Goal: Task Accomplishment & Management: Complete application form

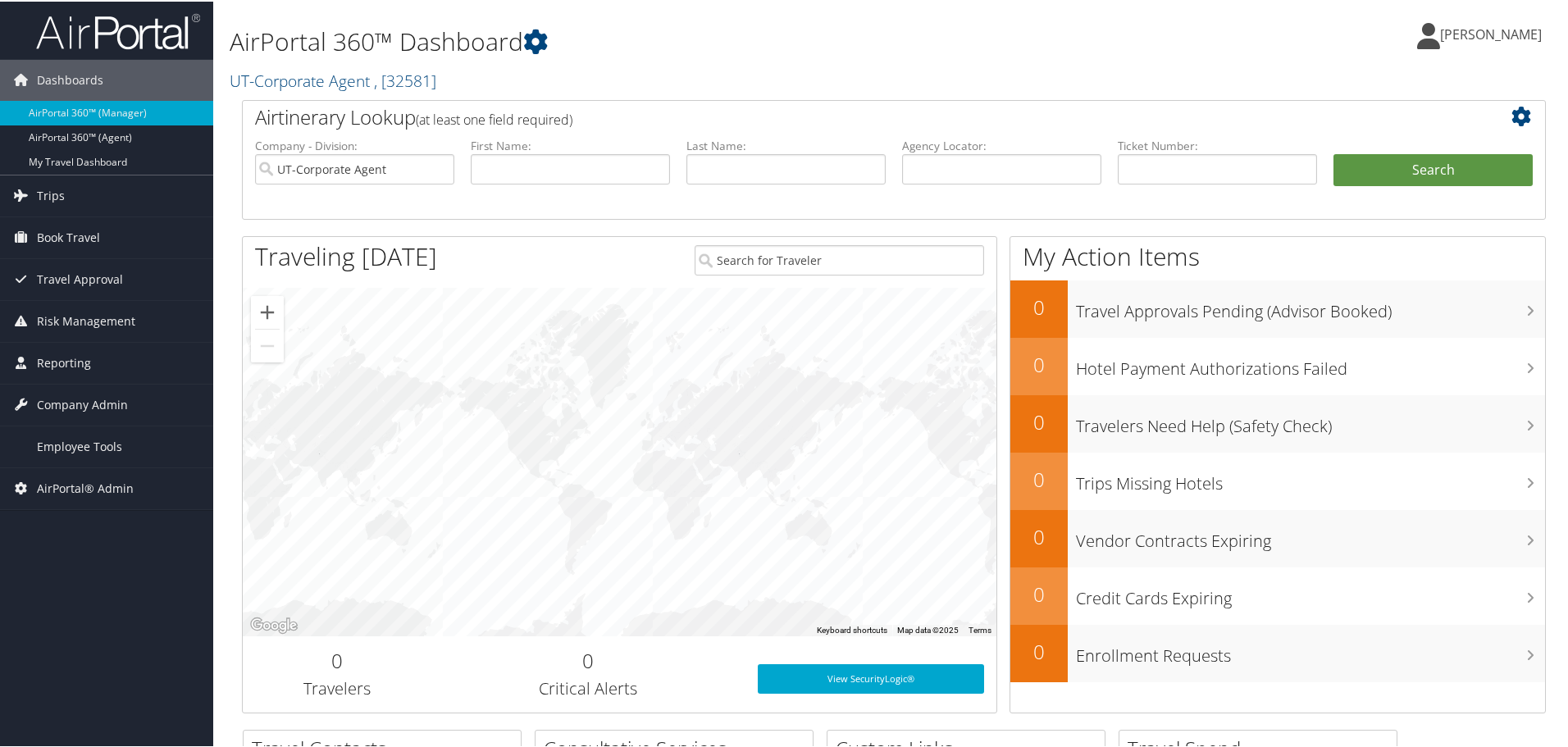
click at [490, 81] on h2 "UT-Corporate Agent , [ 32581 ]" at bounding box center [672, 78] width 886 height 28
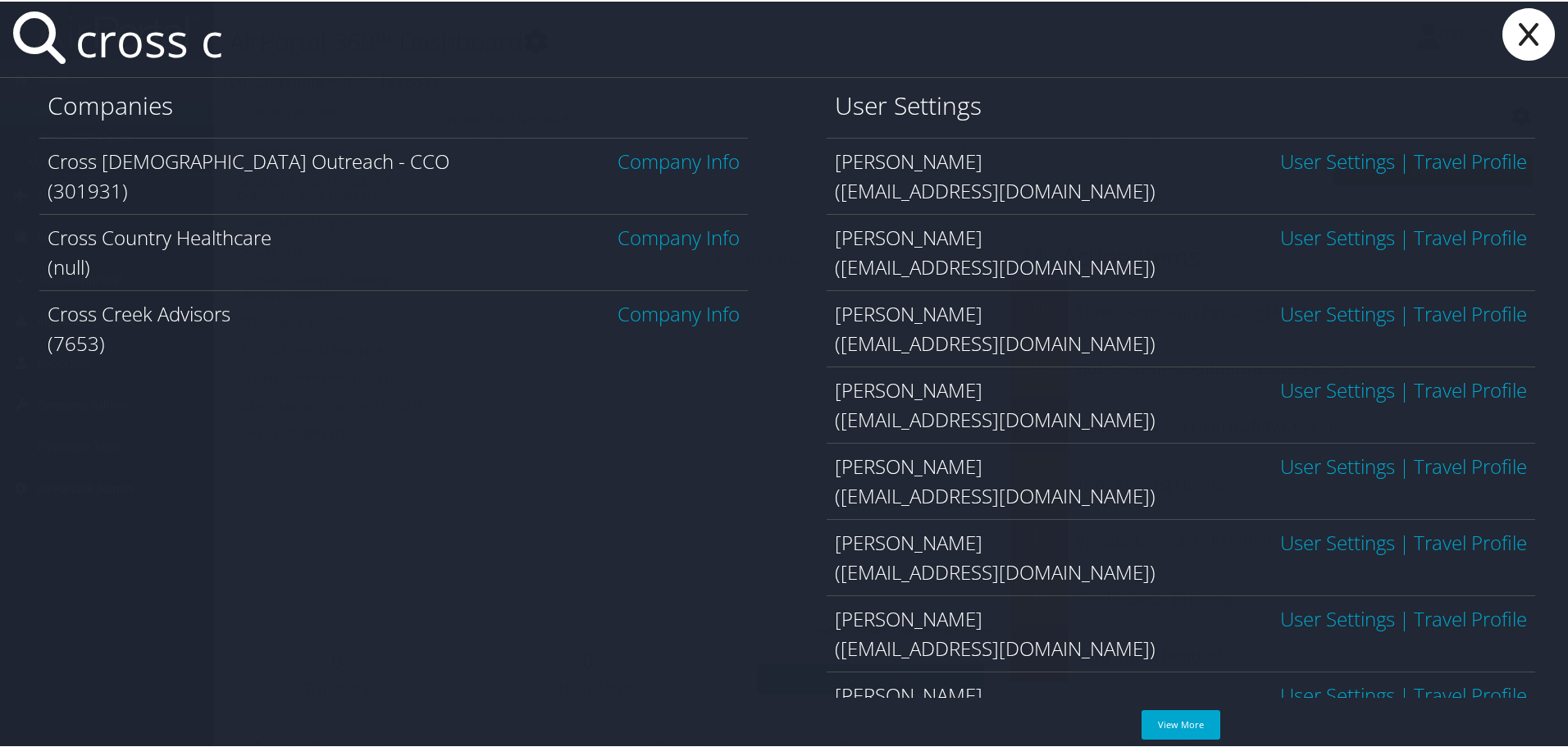
type input "cross c"
click at [681, 161] on link "Company Info" at bounding box center [678, 159] width 122 height 27
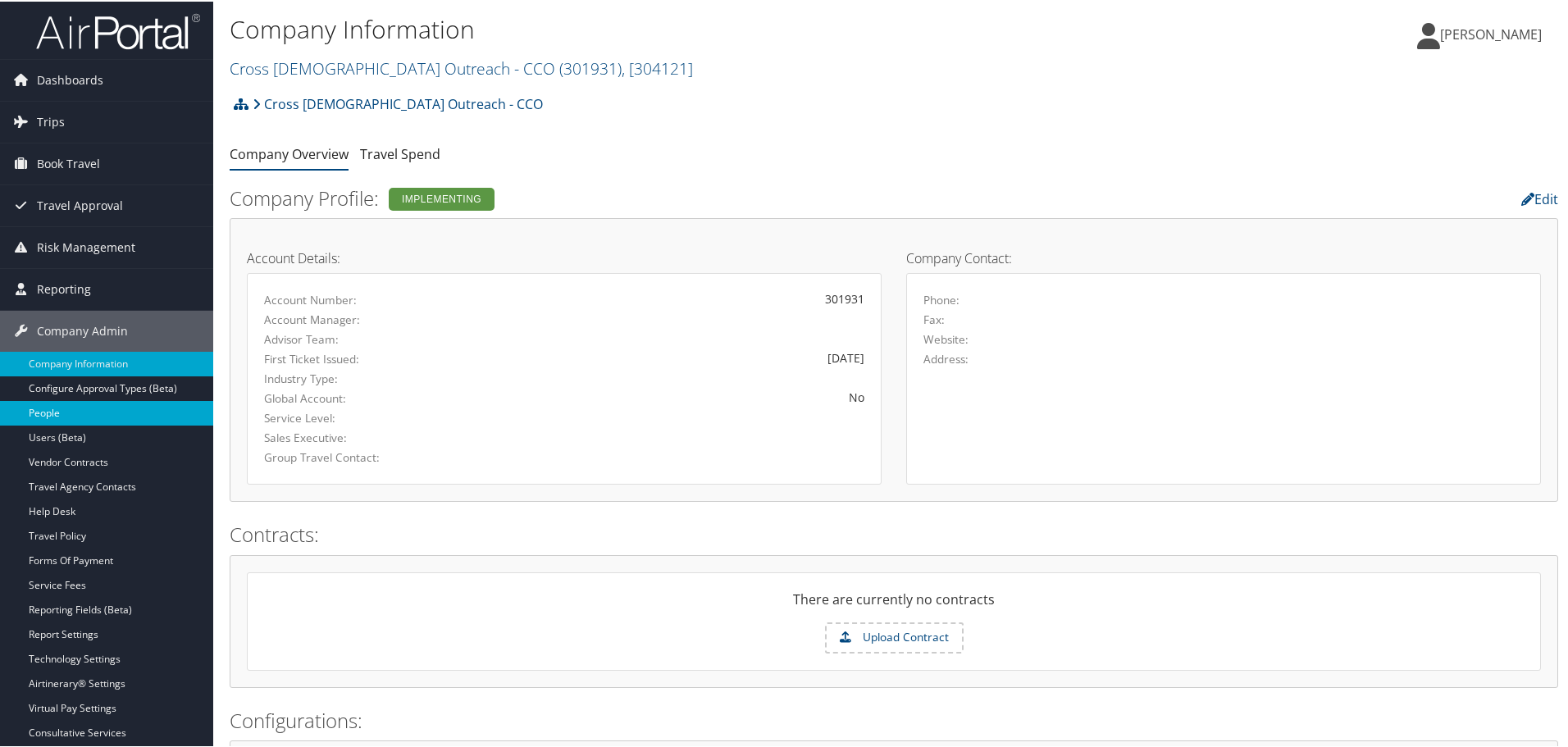
click at [66, 414] on link "People" at bounding box center [107, 411] width 213 height 24
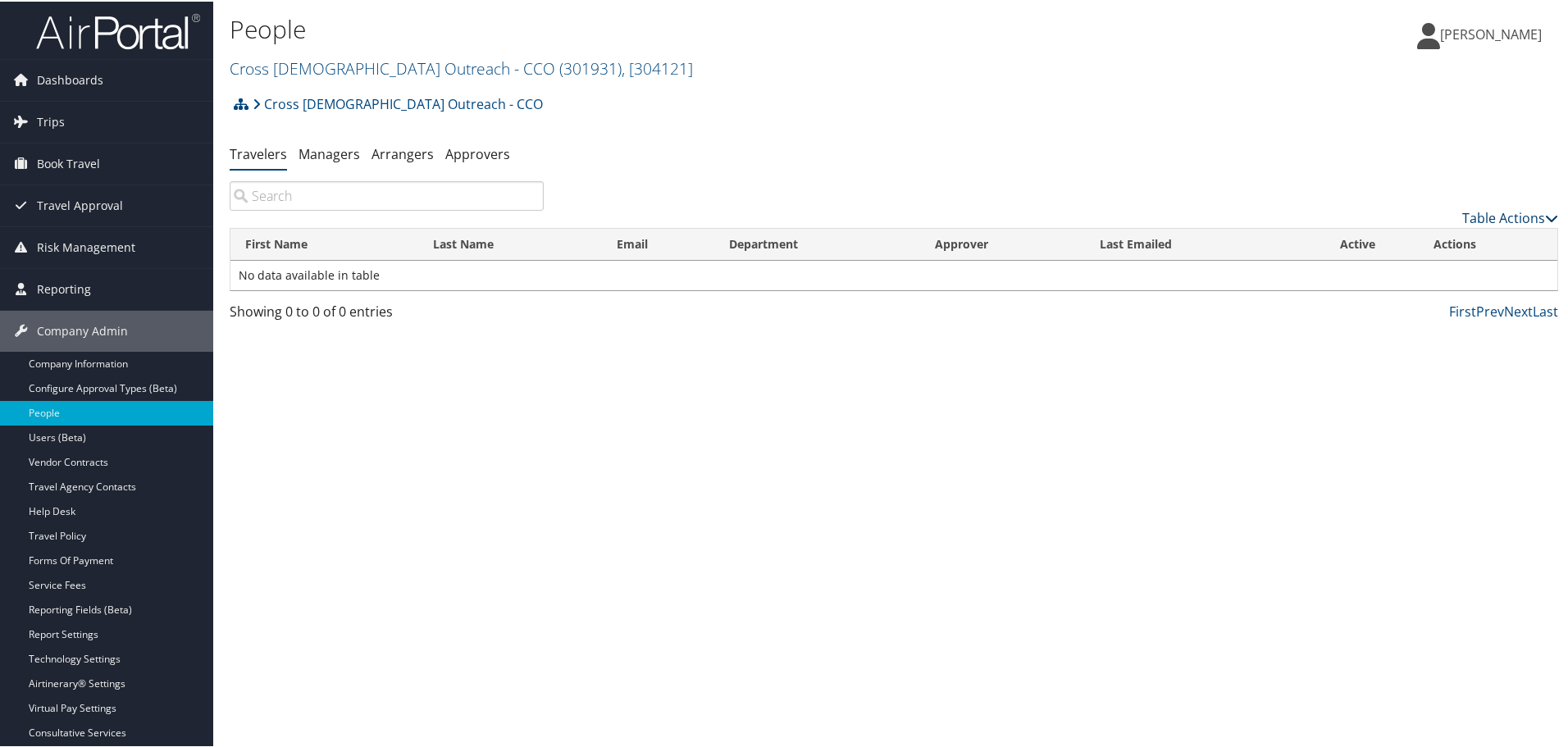
click at [1492, 215] on link "Table Actions" at bounding box center [1510, 216] width 96 height 18
drag, startPoint x: 1423, startPoint y: 237, endPoint x: 1388, endPoint y: 229, distance: 35.9
click at [1422, 237] on link "Add New User" at bounding box center [1443, 242] width 215 height 28
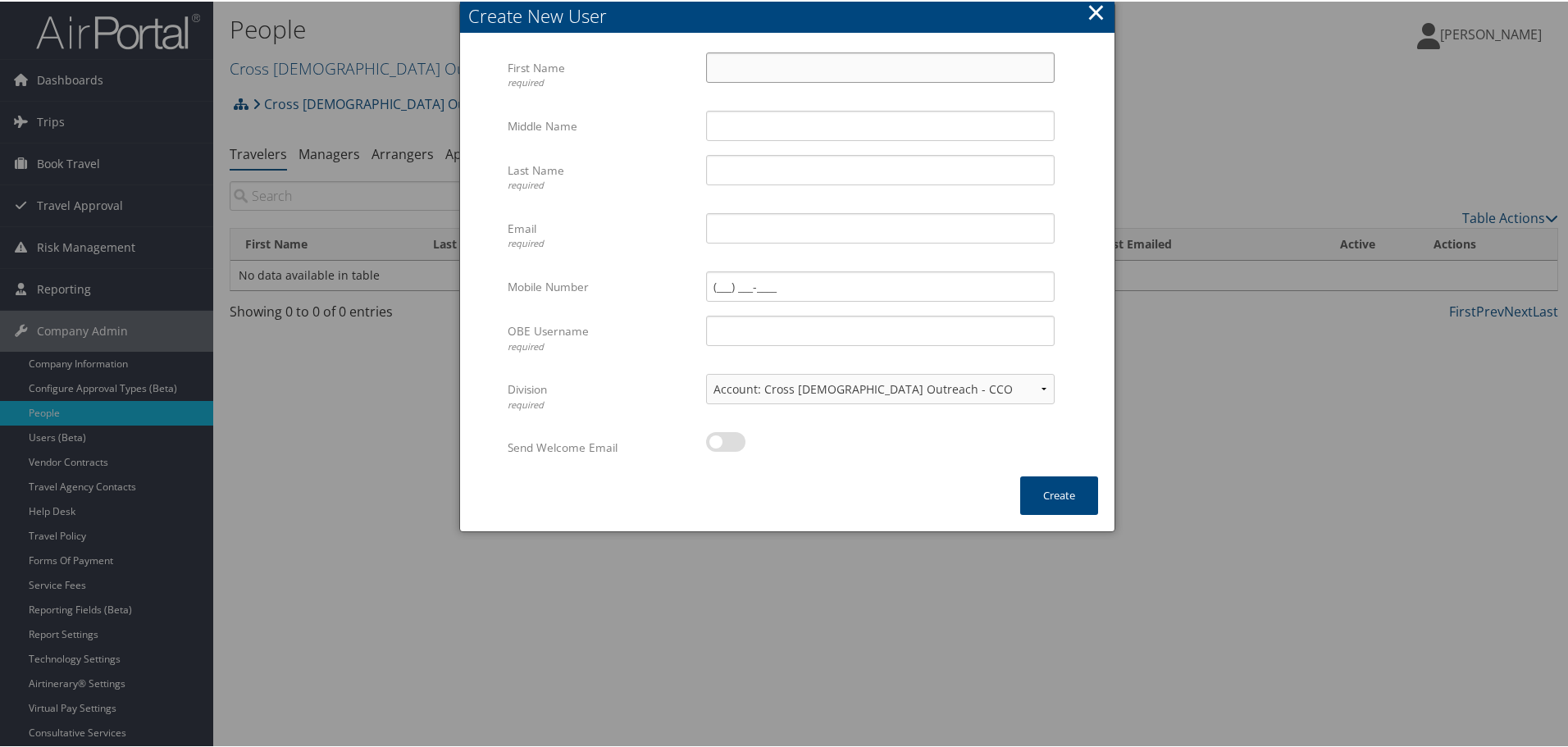
click at [781, 65] on input "First Name required" at bounding box center [880, 65] width 348 height 30
click at [751, 225] on input "Email required" at bounding box center [880, 226] width 348 height 30
paste input "[EMAIL_ADDRESS][DOMAIN_NAME]"
type input "[EMAIL_ADDRESS][DOMAIN_NAME]"
click at [754, 338] on input "OBE Username required" at bounding box center [880, 329] width 348 height 30
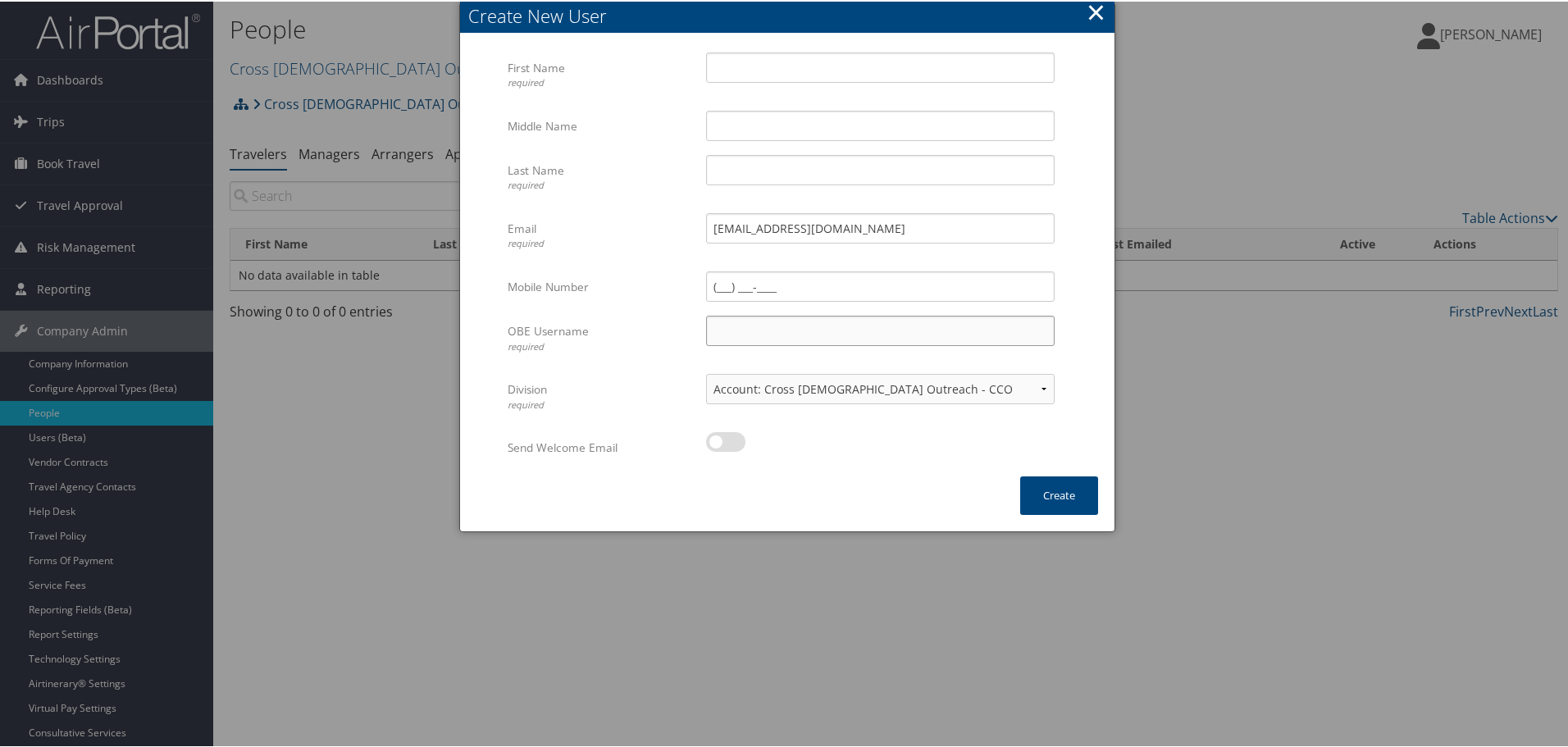
paste input "[EMAIL_ADDRESS][DOMAIN_NAME]"
type input "[EMAIL_ADDRESS][DOMAIN_NAME]"
click at [738, 66] on input "First Name required" at bounding box center [880, 65] width 348 height 30
paste input "[PERSON_NAME]"
type input "[PERSON_NAME]"
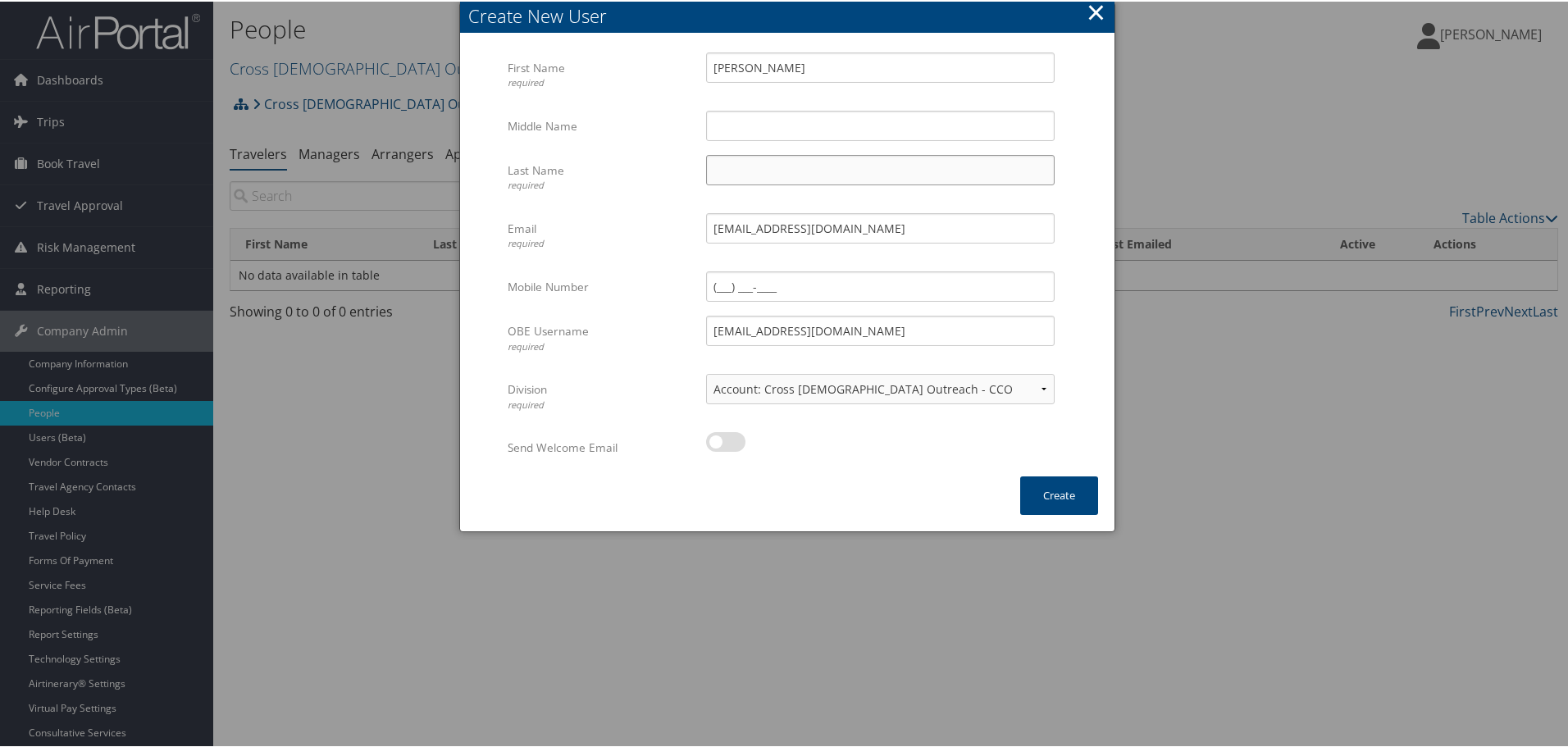
click at [757, 176] on input "Last Name required" at bounding box center [880, 168] width 348 height 30
paste input "[PERSON_NAME]"
drag, startPoint x: 752, startPoint y: 169, endPoint x: 686, endPoint y: 168, distance: 66.0
click at [685, 172] on div "Last Name required Kendra Windle Multiple values The selected items contain dif…" at bounding box center [787, 182] width 559 height 58
type input "[PERSON_NAME]"
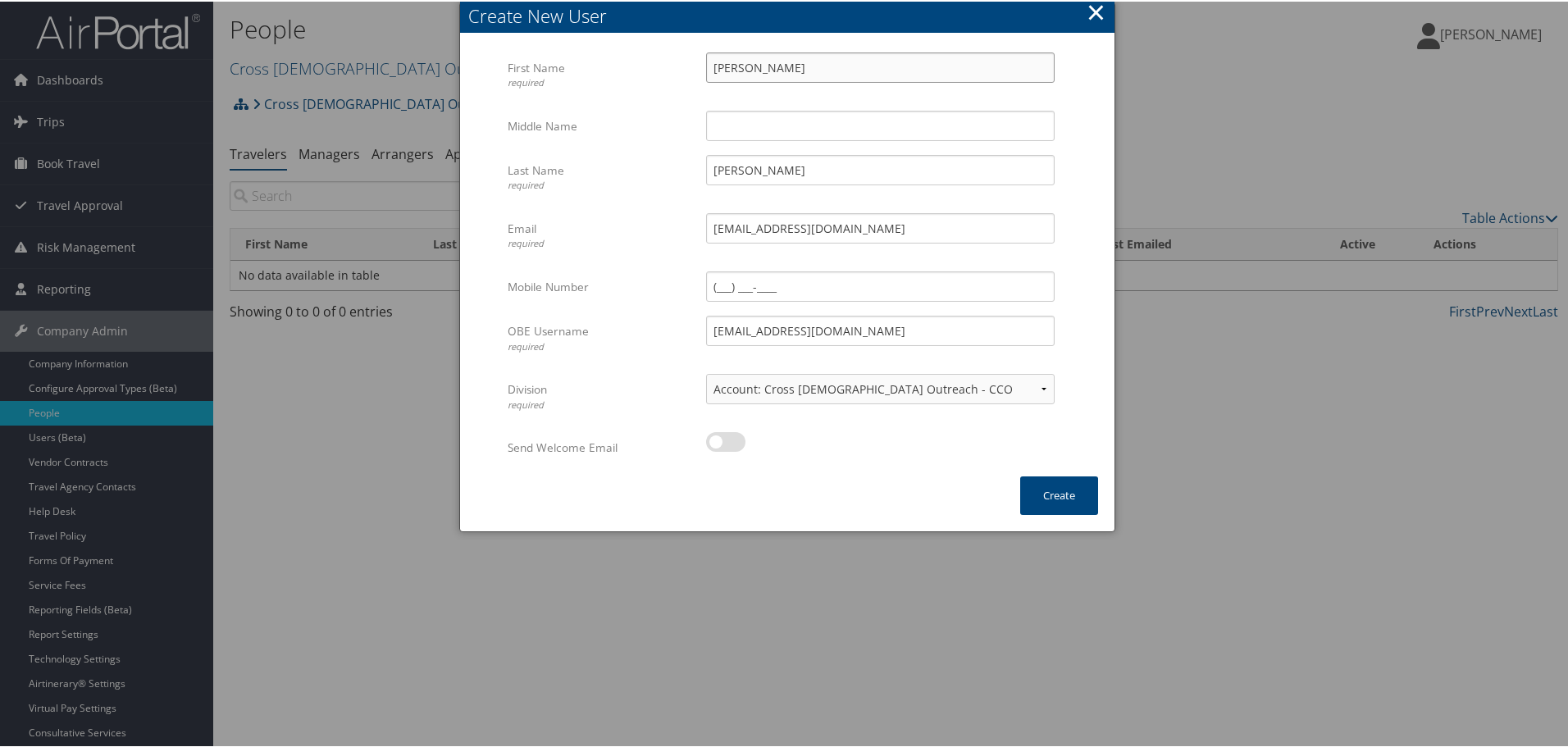
drag, startPoint x: 746, startPoint y: 60, endPoint x: 801, endPoint y: 65, distance: 55.2
click at [801, 65] on input "[PERSON_NAME]" at bounding box center [880, 65] width 348 height 30
type input "[PERSON_NAME]"
click at [1060, 484] on button "Create" at bounding box center [1059, 494] width 78 height 39
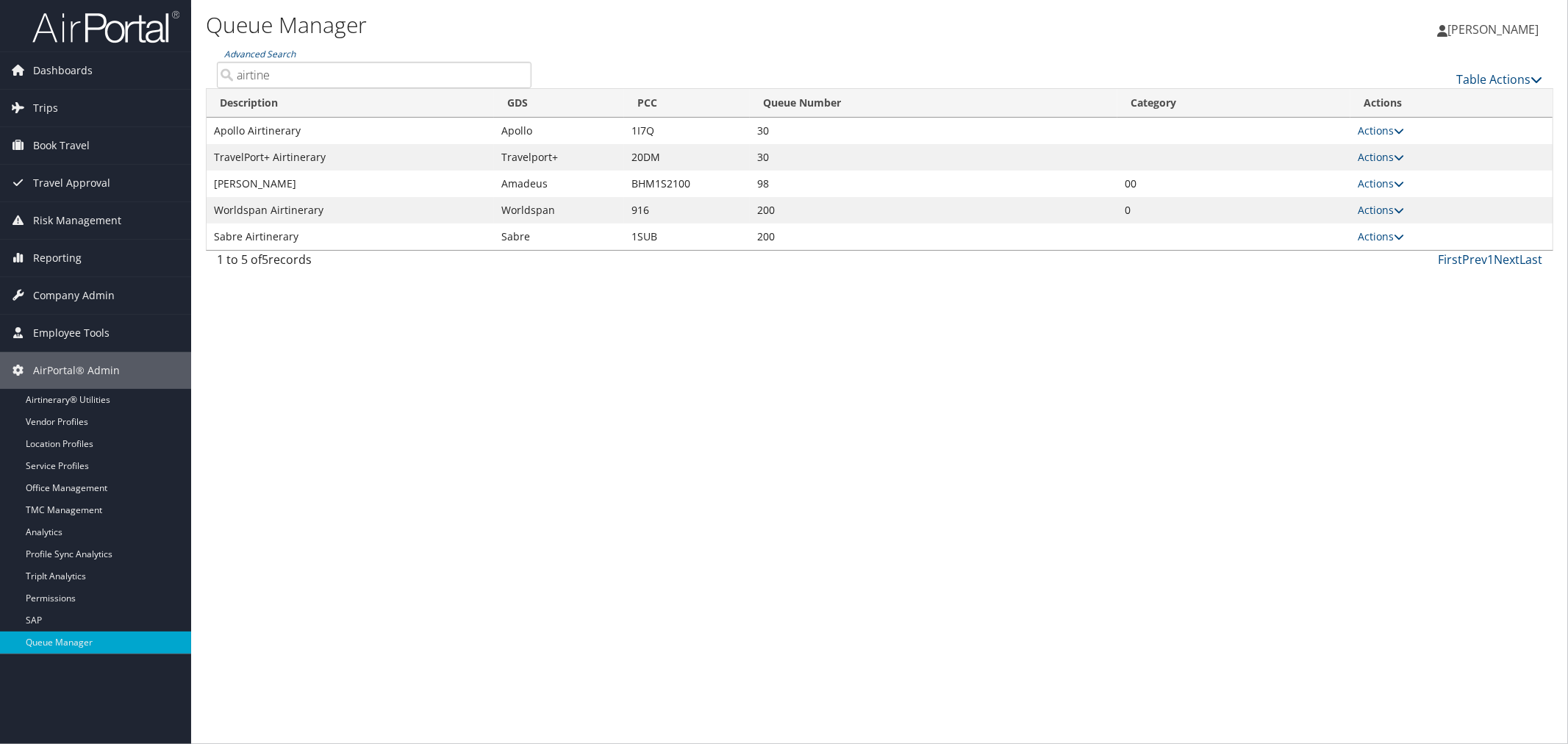
click at [557, 57] on div "Table Actions" at bounding box center [1048, 67] width 1011 height 42
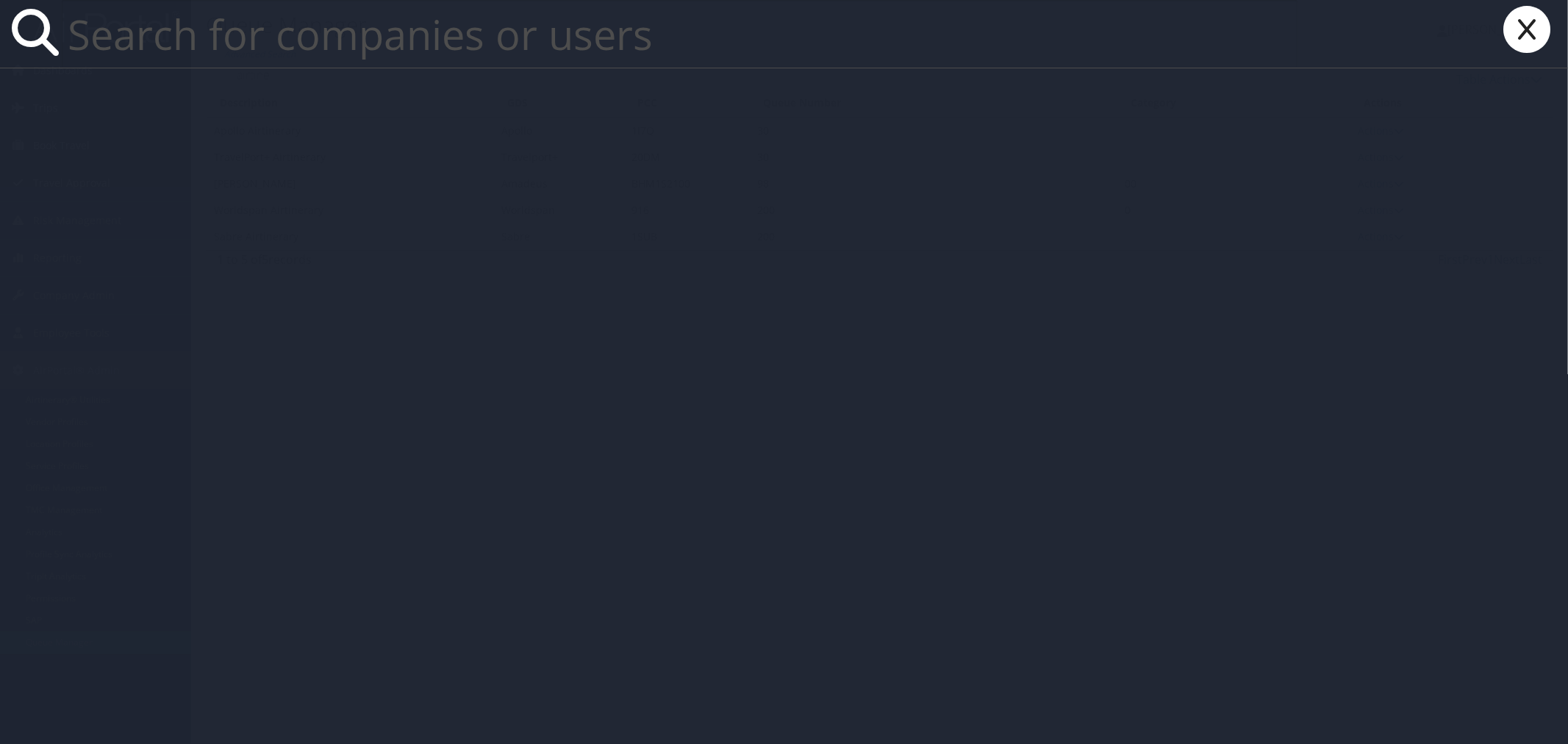
paste input "[EMAIL_ADDRESS][DOMAIN_NAME]"
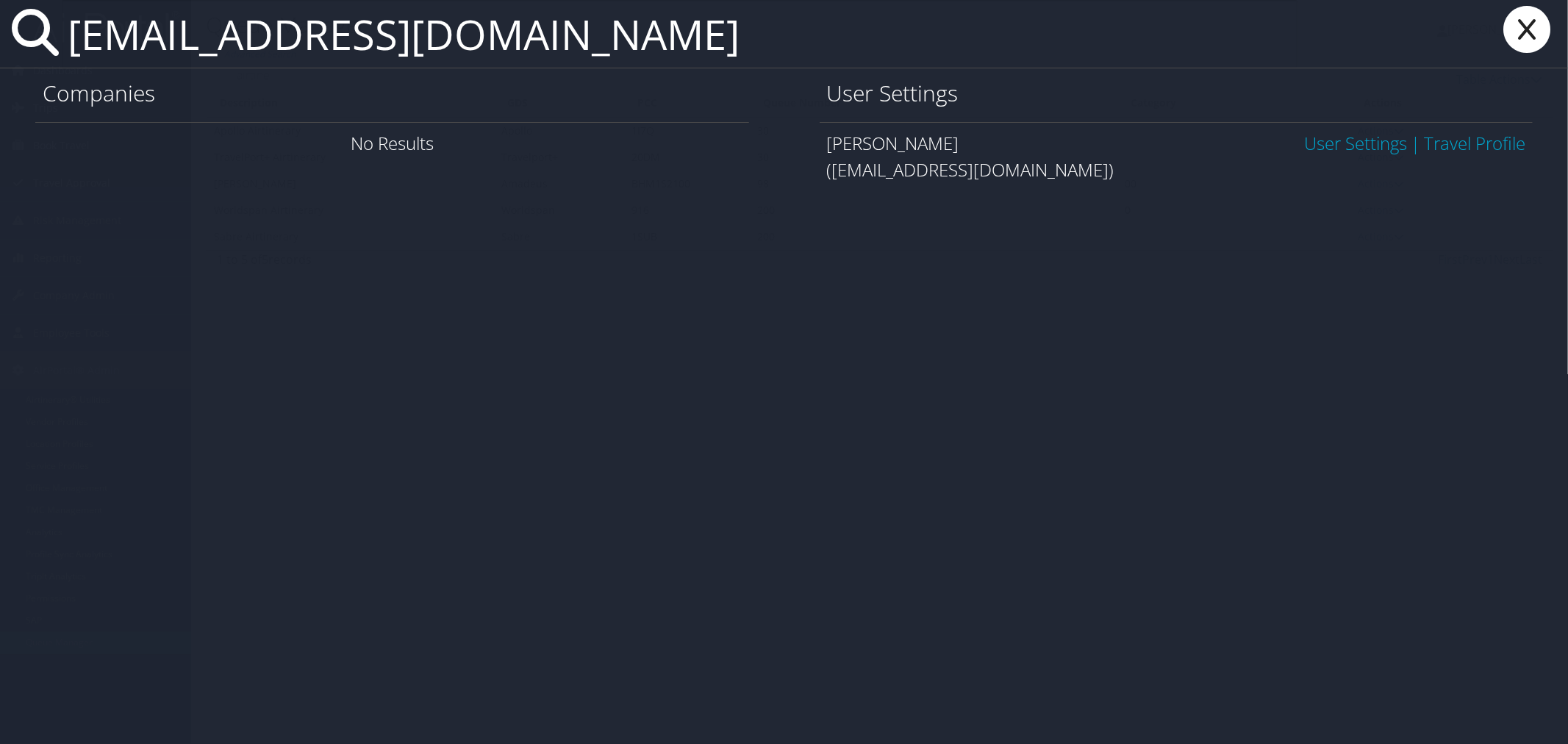
type input "[EMAIL_ADDRESS][DOMAIN_NAME]"
drag, startPoint x: 927, startPoint y: 142, endPoint x: 831, endPoint y: 145, distance: 96.0
click at [831, 145] on div "Kendra Windle User Settings | Travel Profile" at bounding box center [1177, 144] width 699 height 26
copy span "[PERSON_NAME]"
click at [1511, 44] on icon at bounding box center [1526, 30] width 59 height 47
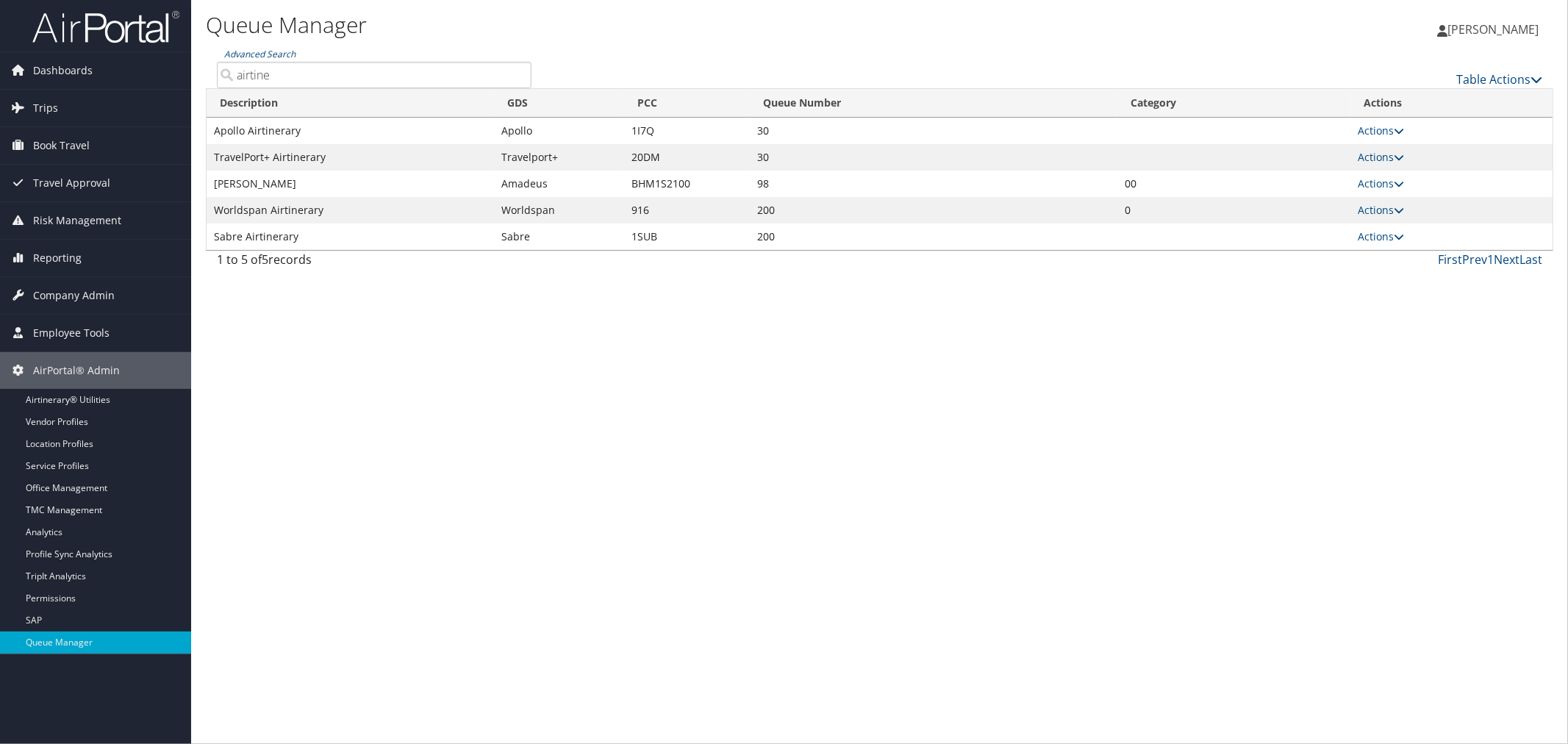
click at [1490, 32] on span "Kyle Casaszza" at bounding box center [1492, 30] width 91 height 17
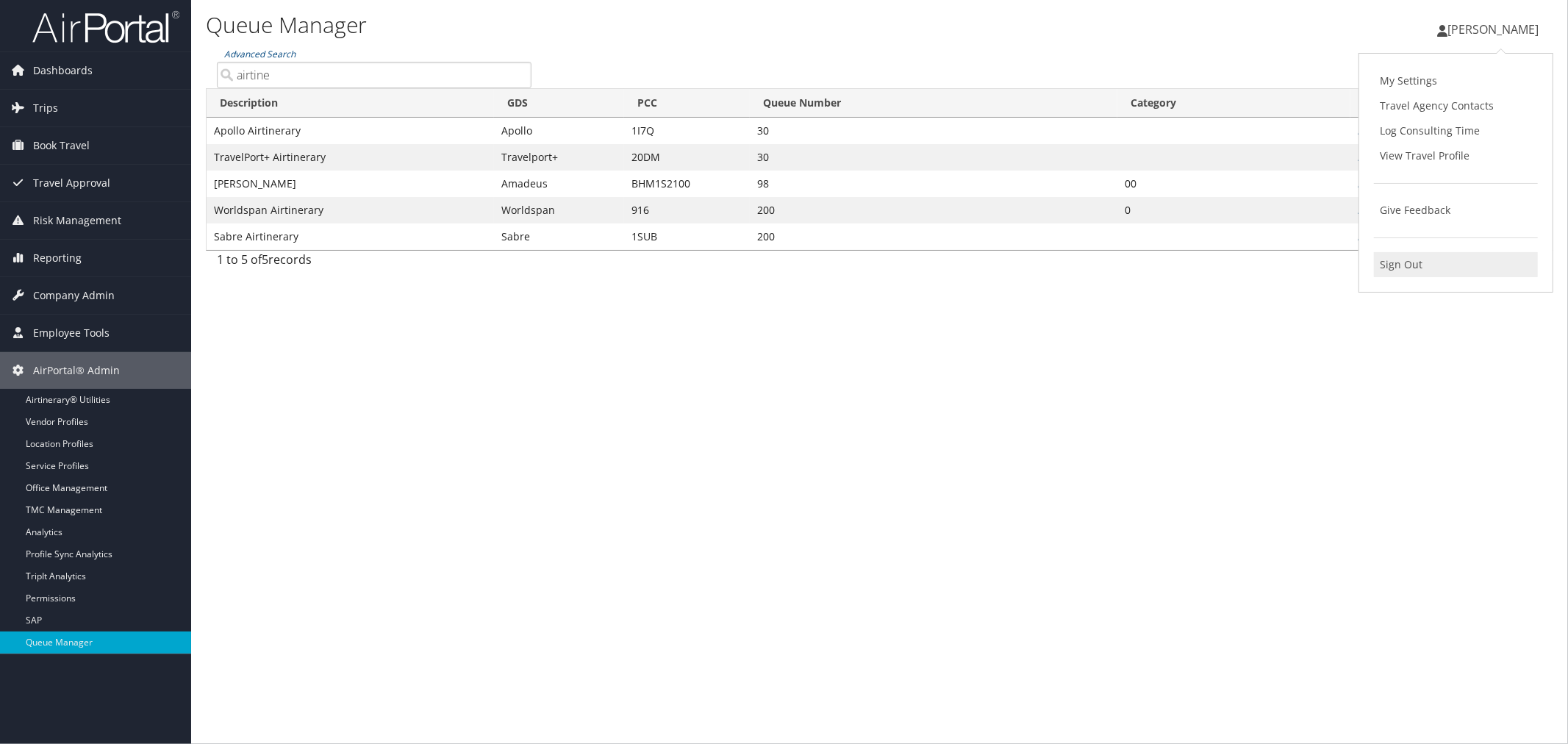
click at [1404, 266] on link "Sign Out" at bounding box center [1455, 265] width 163 height 25
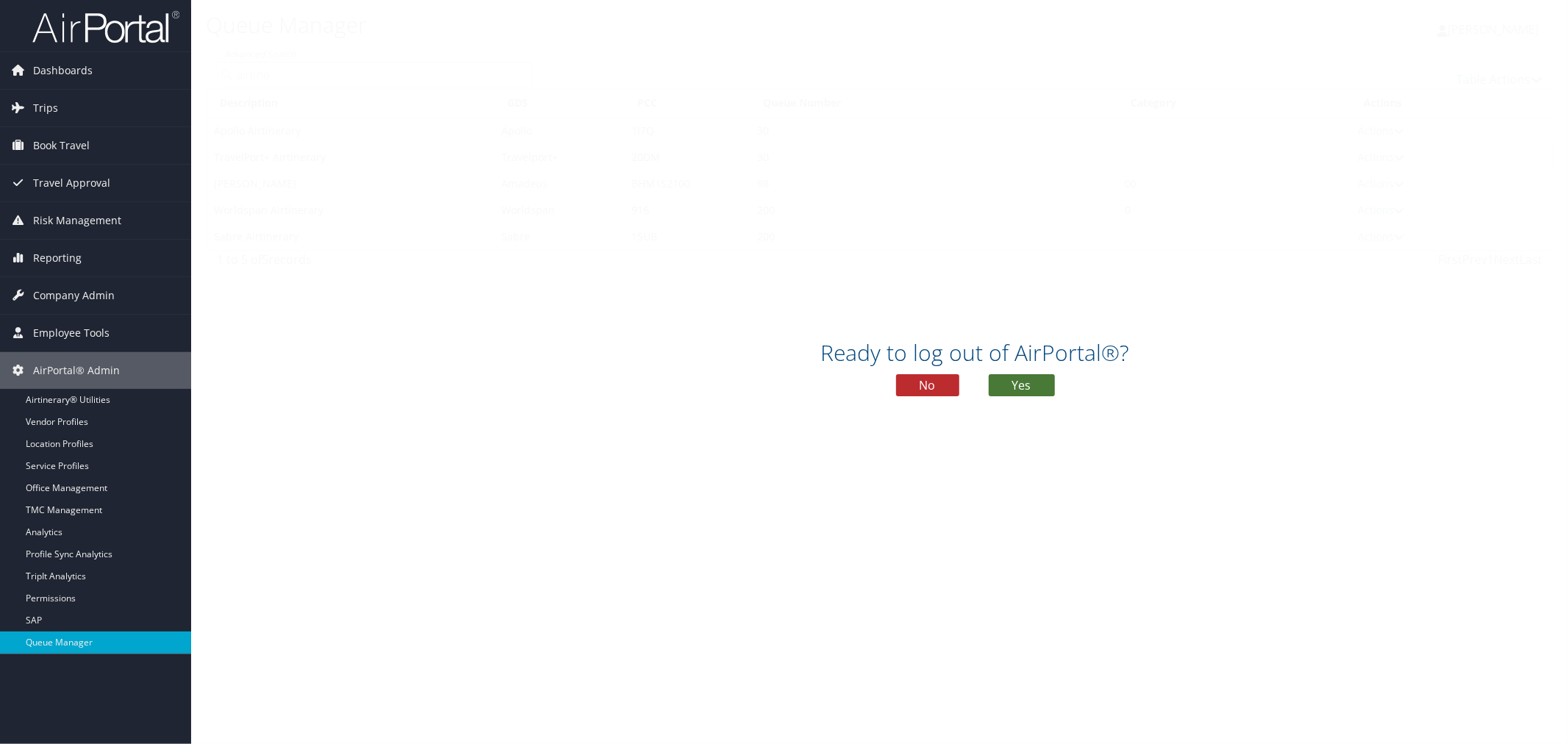
click at [1010, 385] on button "Yes" at bounding box center [1022, 385] width 66 height 22
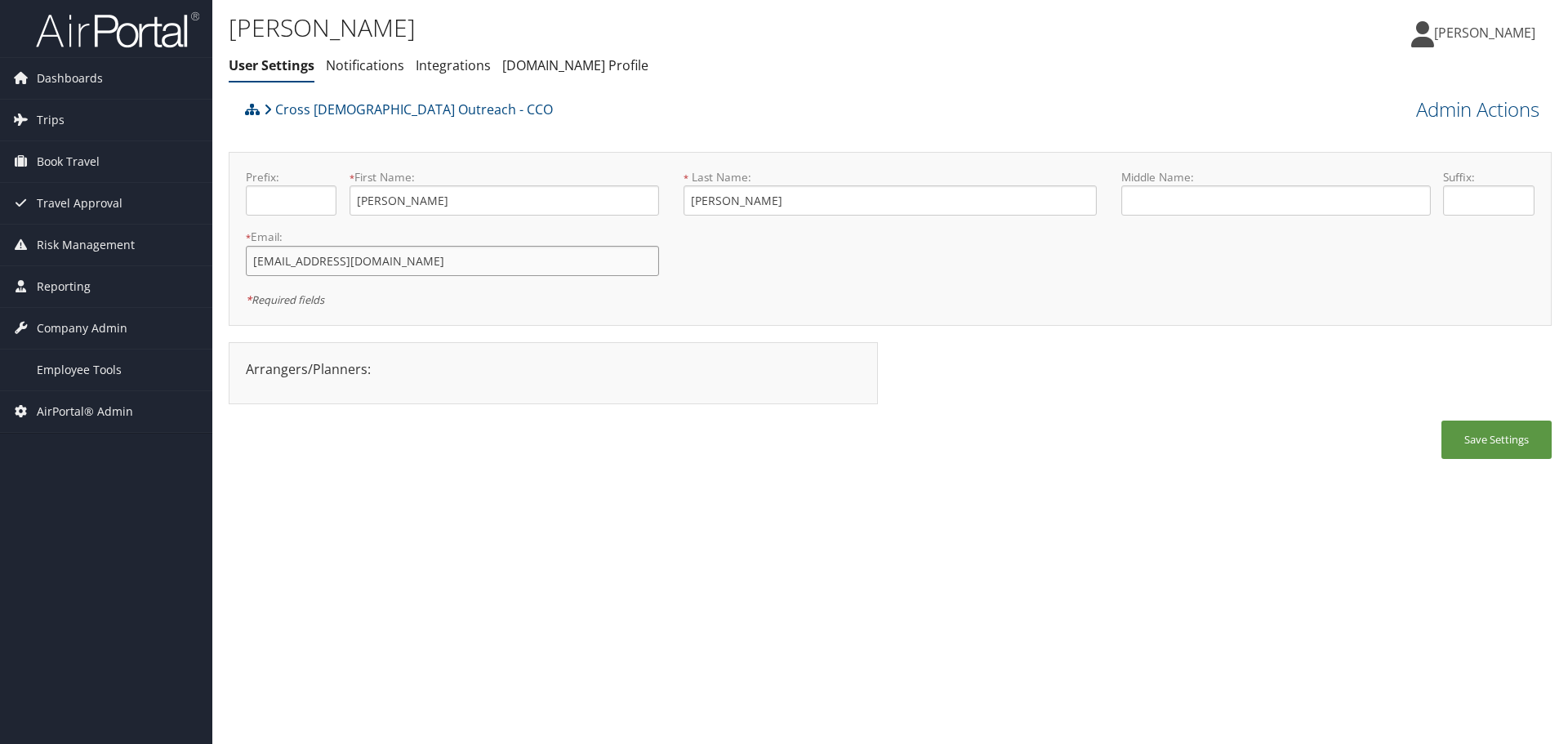
drag, startPoint x: 463, startPoint y: 256, endPoint x: 248, endPoint y: 261, distance: 215.1
click at [248, 261] on input "[EMAIL_ADDRESS][DOMAIN_NAME]" at bounding box center [452, 260] width 413 height 30
click at [1495, 30] on span "[PERSON_NAME]" at bounding box center [1484, 33] width 101 height 18
click at [1405, 293] on link "Sign Out" at bounding box center [1442, 294] width 182 height 28
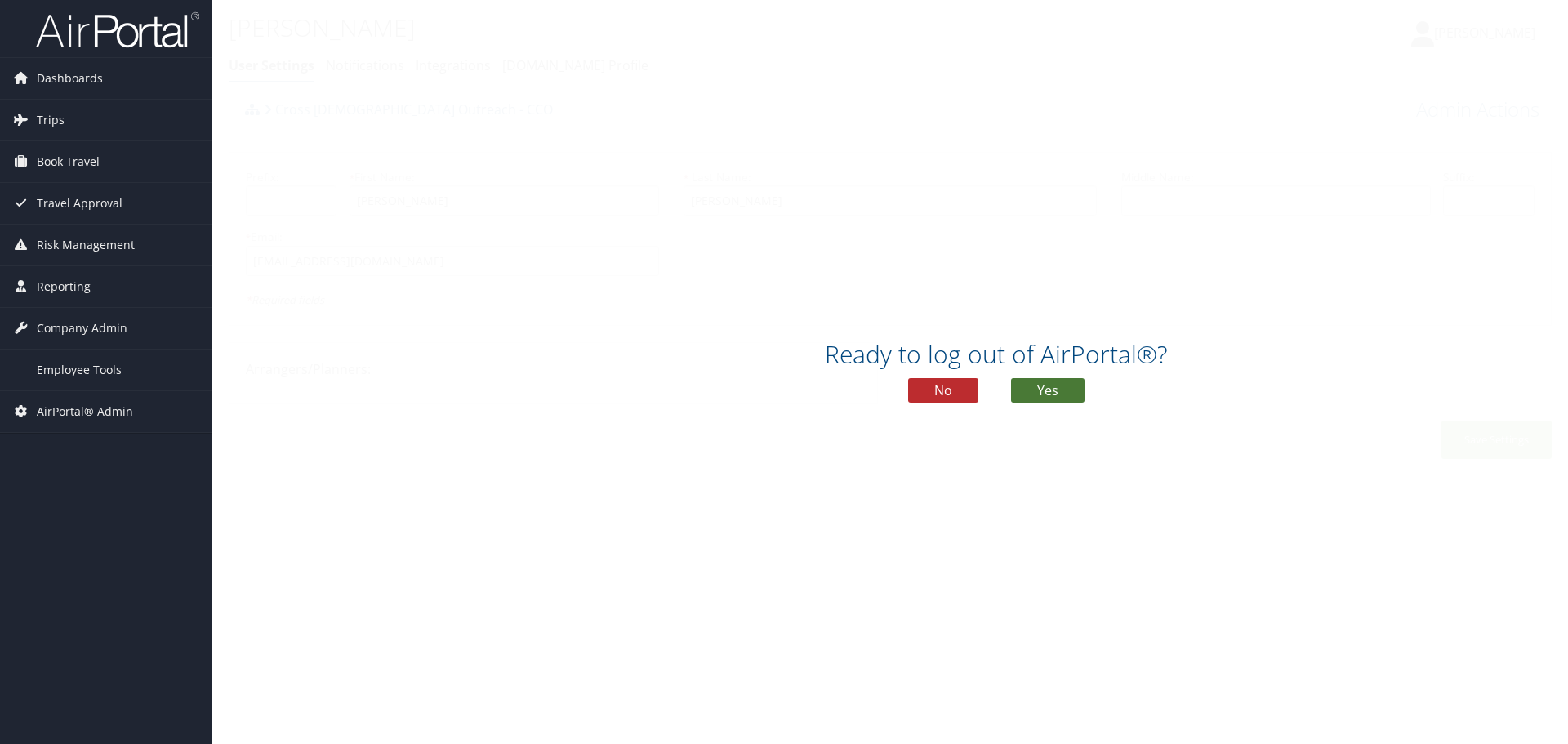
click at [1052, 386] on button "Yes" at bounding box center [1047, 389] width 73 height 24
